Goal: Task Accomplishment & Management: Manage account settings

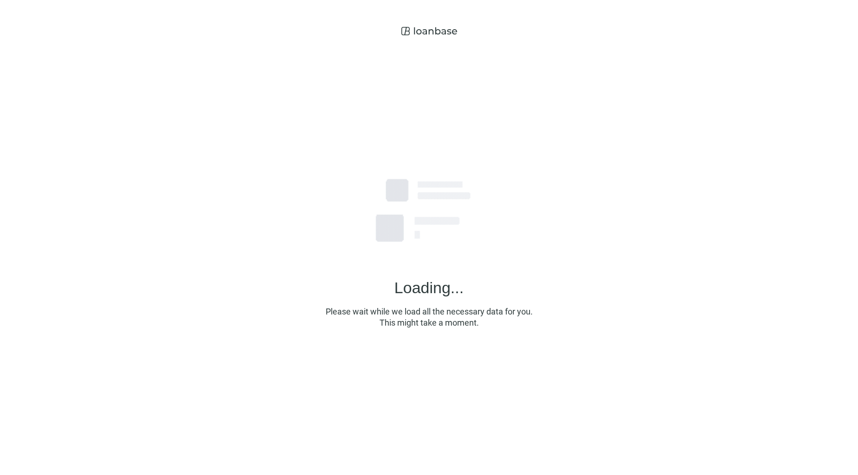
click at [845, 16] on div "Loading... Please wait while we load all the necessary data for you. This might…" at bounding box center [429, 234] width 858 height 468
